Goal: Go to known website: Go to known website

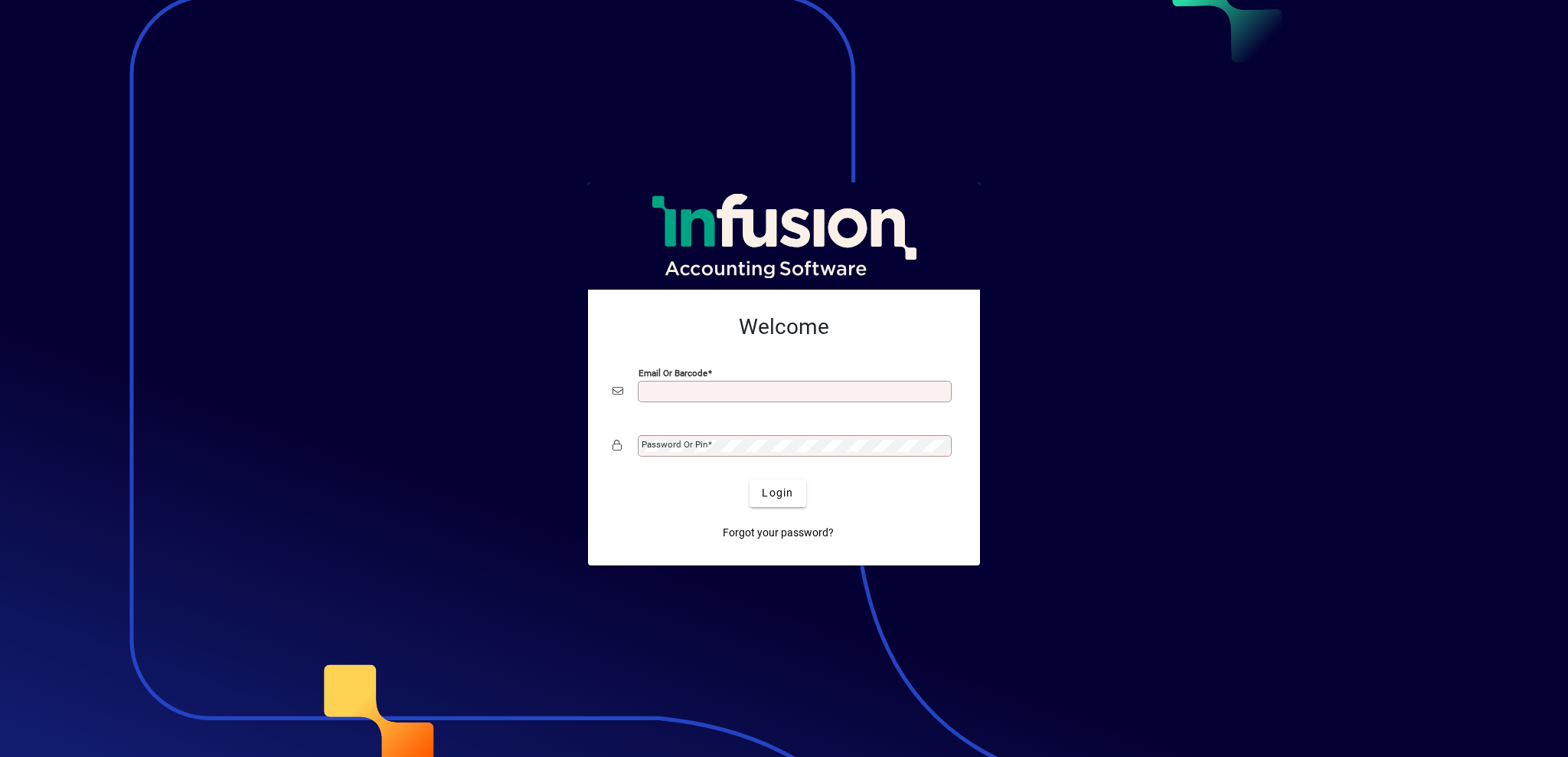
click at [656, 392] on input "Email or Barcode" at bounding box center [796, 392] width 309 height 13
type input "**********"
click at [678, 435] on div "Password or Pin" at bounding box center [795, 446] width 314 height 21
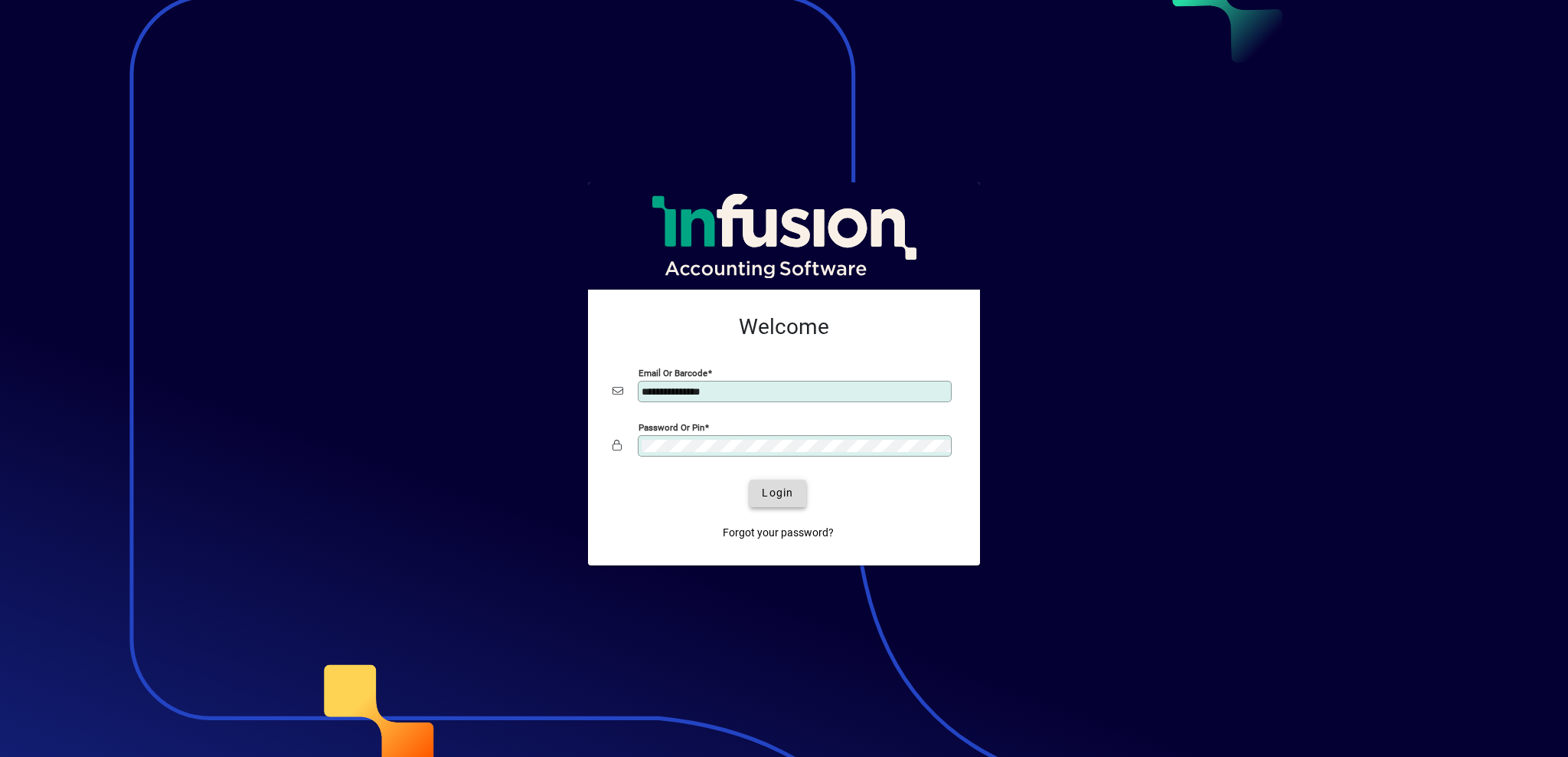
click at [774, 490] on span "Login" at bounding box center [777, 493] width 32 height 16
